Goal: Task Accomplishment & Management: Manage account settings

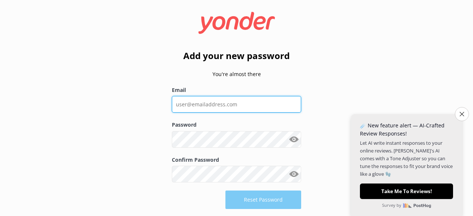
click at [220, 104] on input "Email" at bounding box center [236, 104] width 129 height 17
type input "[EMAIL_ADDRESS][DOMAIN_NAME]"
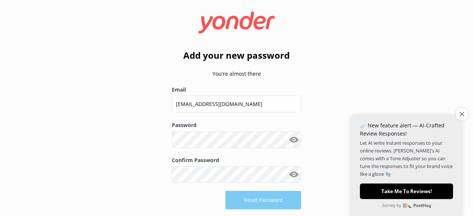
click at [295, 141] on button "Show password" at bounding box center [293, 139] width 15 height 15
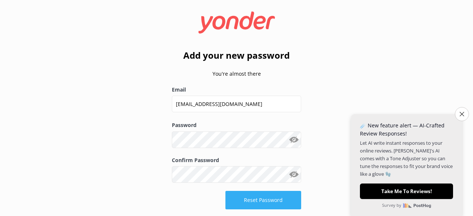
click at [260, 204] on button "Reset Password" at bounding box center [263, 200] width 76 height 18
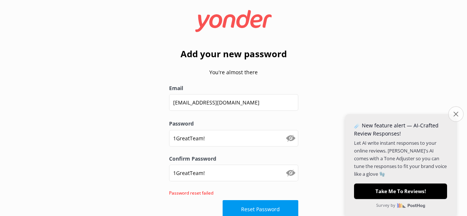
click at [458, 113] on button "Close survey" at bounding box center [456, 114] width 16 height 16
